Goal: Information Seeking & Learning: Learn about a topic

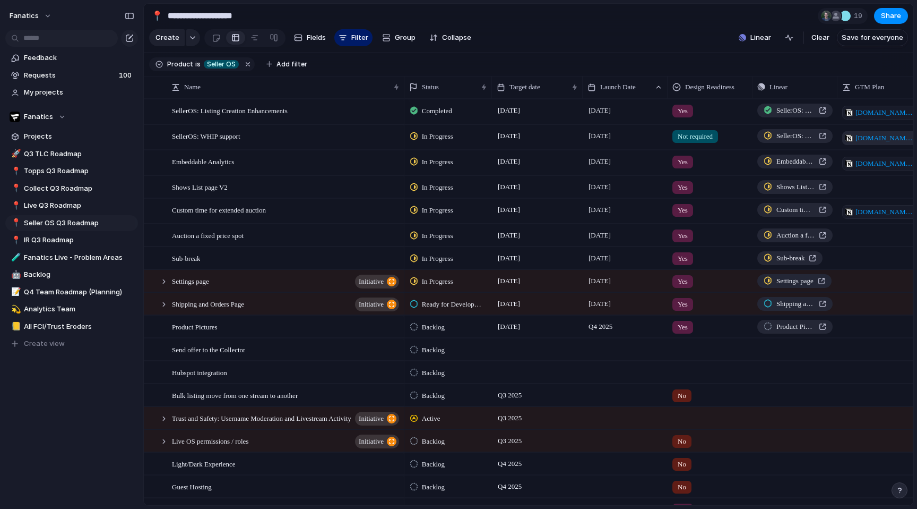
click at [881, 137] on span "[DOMAIN_NAME][URL]" at bounding box center [885, 138] width 59 height 11
